Goal: Navigation & Orientation: Understand site structure

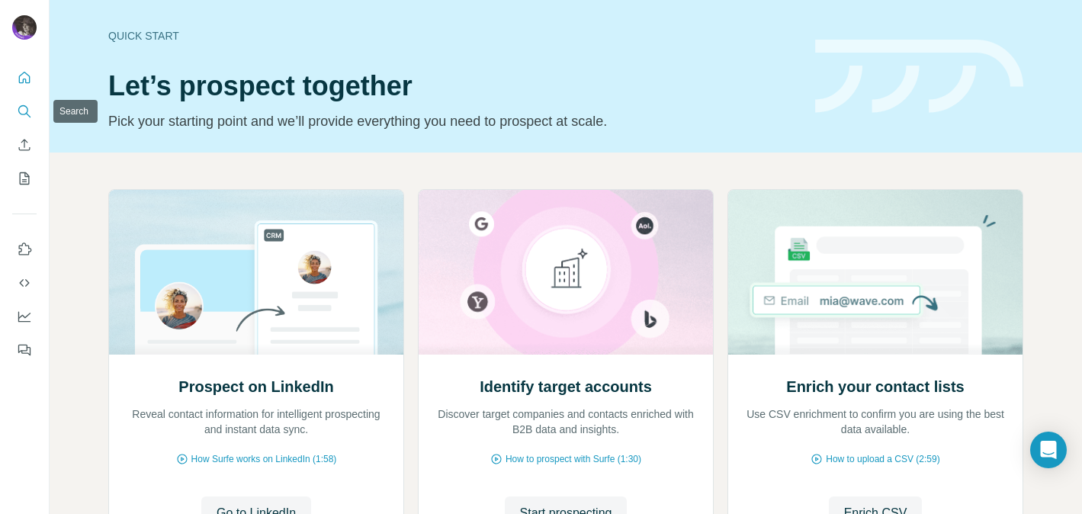
click at [23, 111] on icon "Search" at bounding box center [24, 111] width 15 height 15
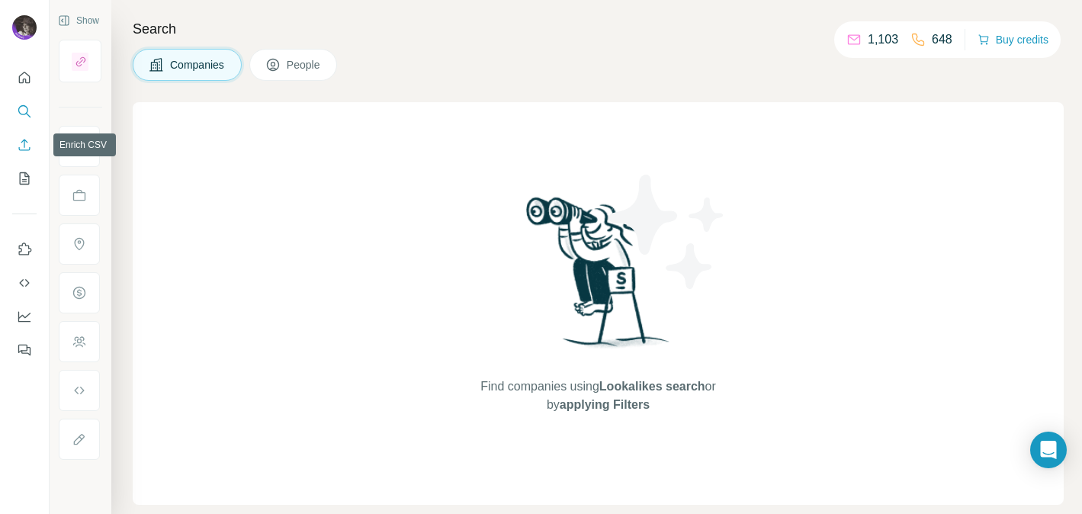
click at [23, 148] on icon "Enrich CSV" at bounding box center [24, 144] width 15 height 15
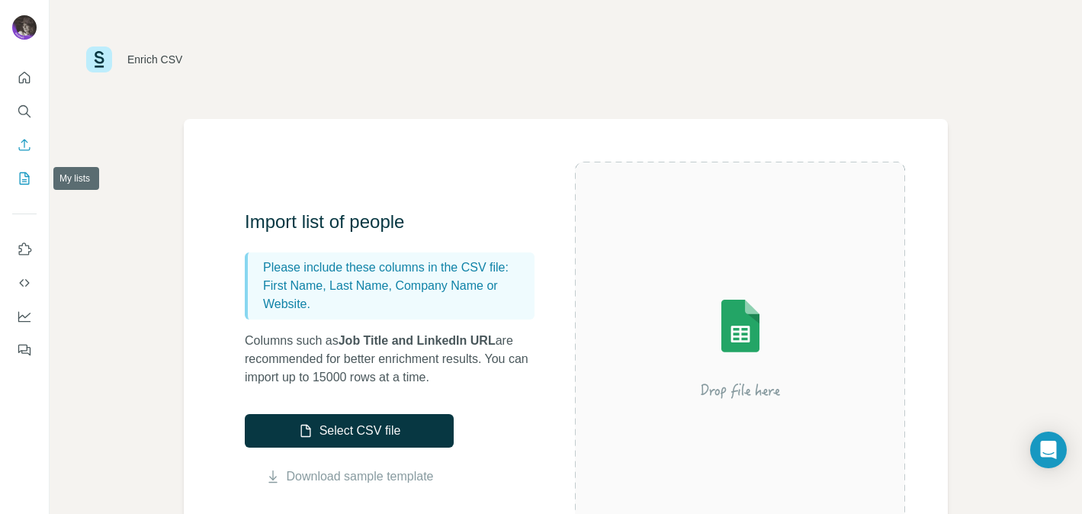
click at [22, 181] on icon "My lists" at bounding box center [24, 178] width 15 height 15
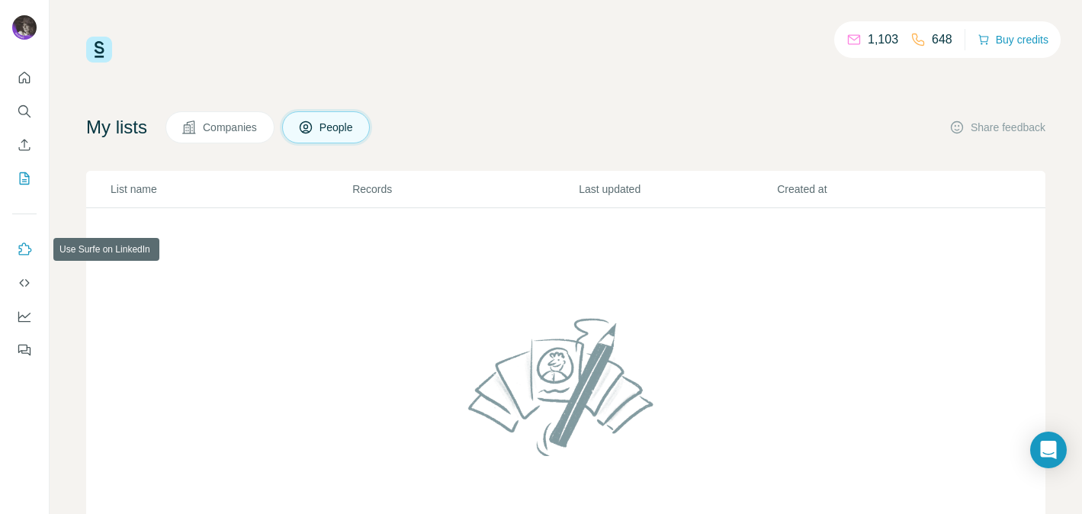
click at [19, 249] on icon "Use Surfe on LinkedIn" at bounding box center [24, 249] width 15 height 15
click at [27, 319] on icon "Dashboard" at bounding box center [24, 316] width 15 height 15
click at [21, 178] on icon "My lists" at bounding box center [24, 178] width 15 height 15
click at [24, 75] on icon "Quick start" at bounding box center [24, 77] width 15 height 15
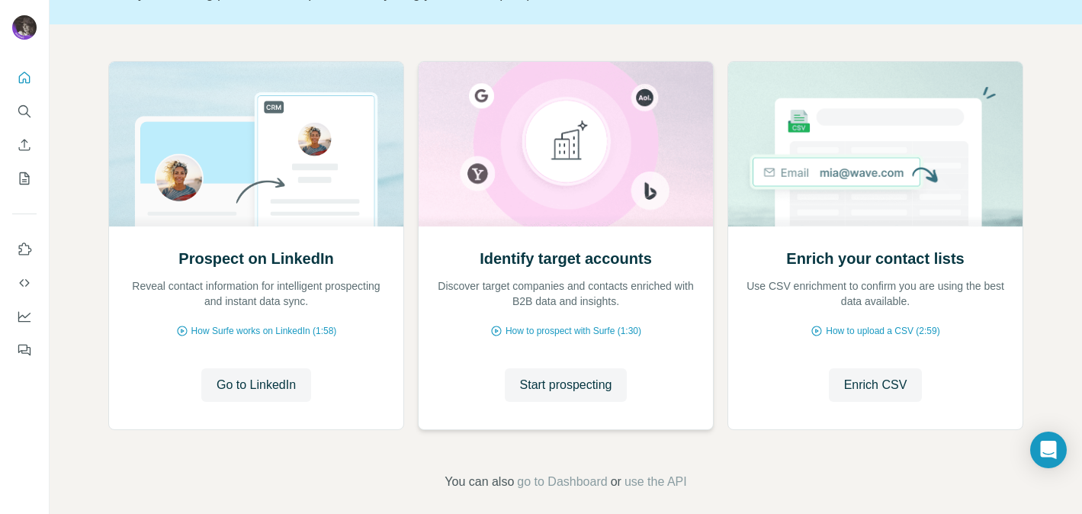
scroll to position [142, 0]
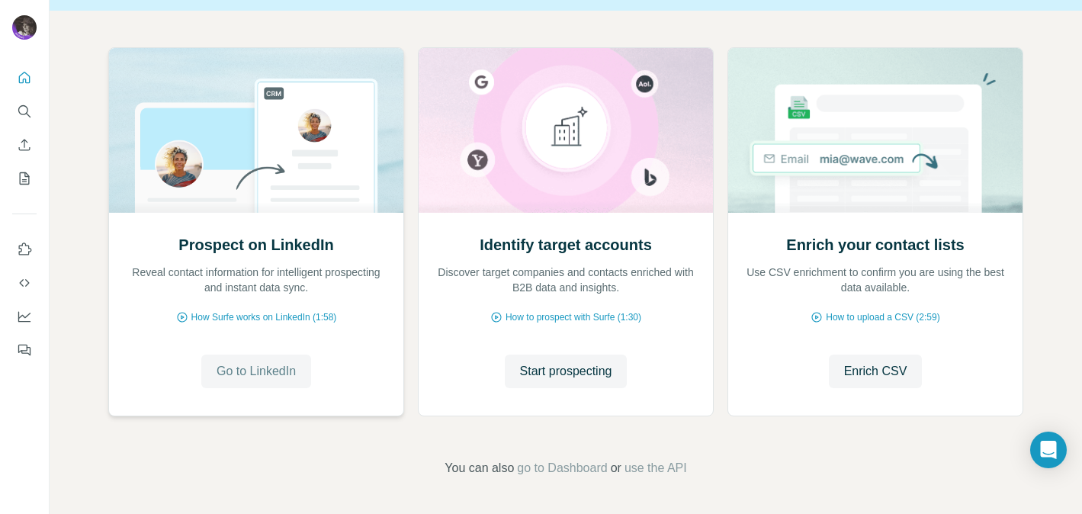
click at [293, 380] on button "Go to LinkedIn" at bounding box center [256, 372] width 110 height 34
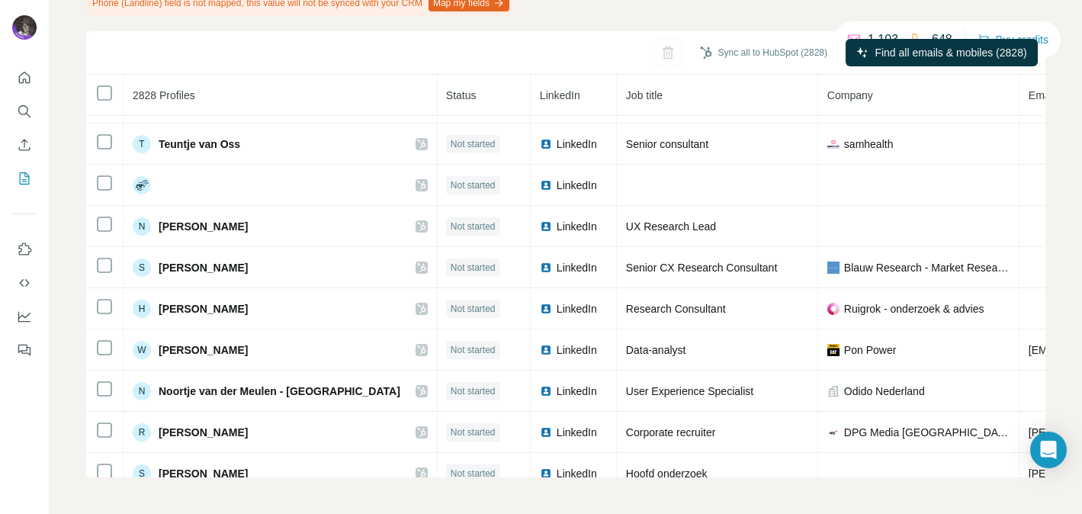
scroll to position [158, 0]
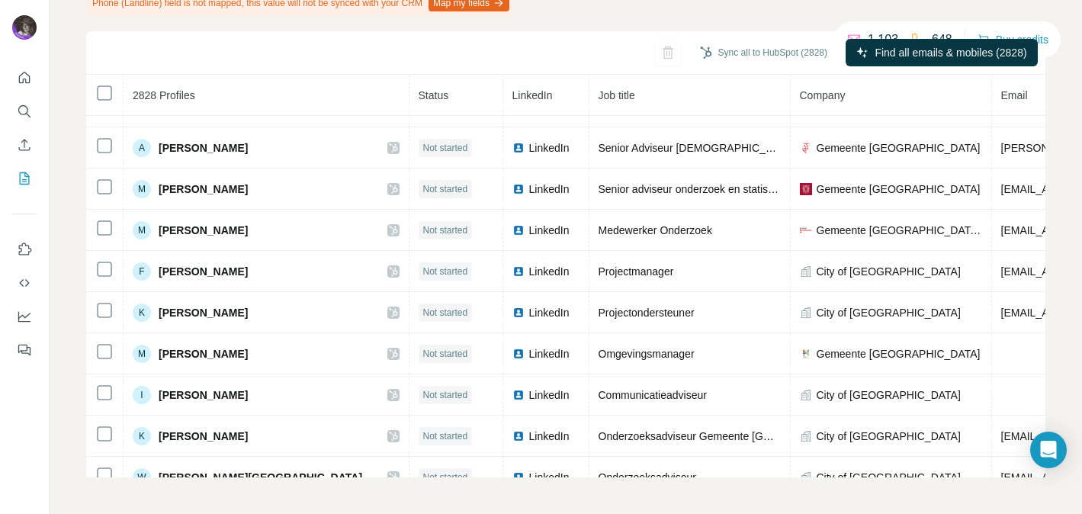
scroll to position [11696, 0]
